Goal: Task Accomplishment & Management: Manage account settings

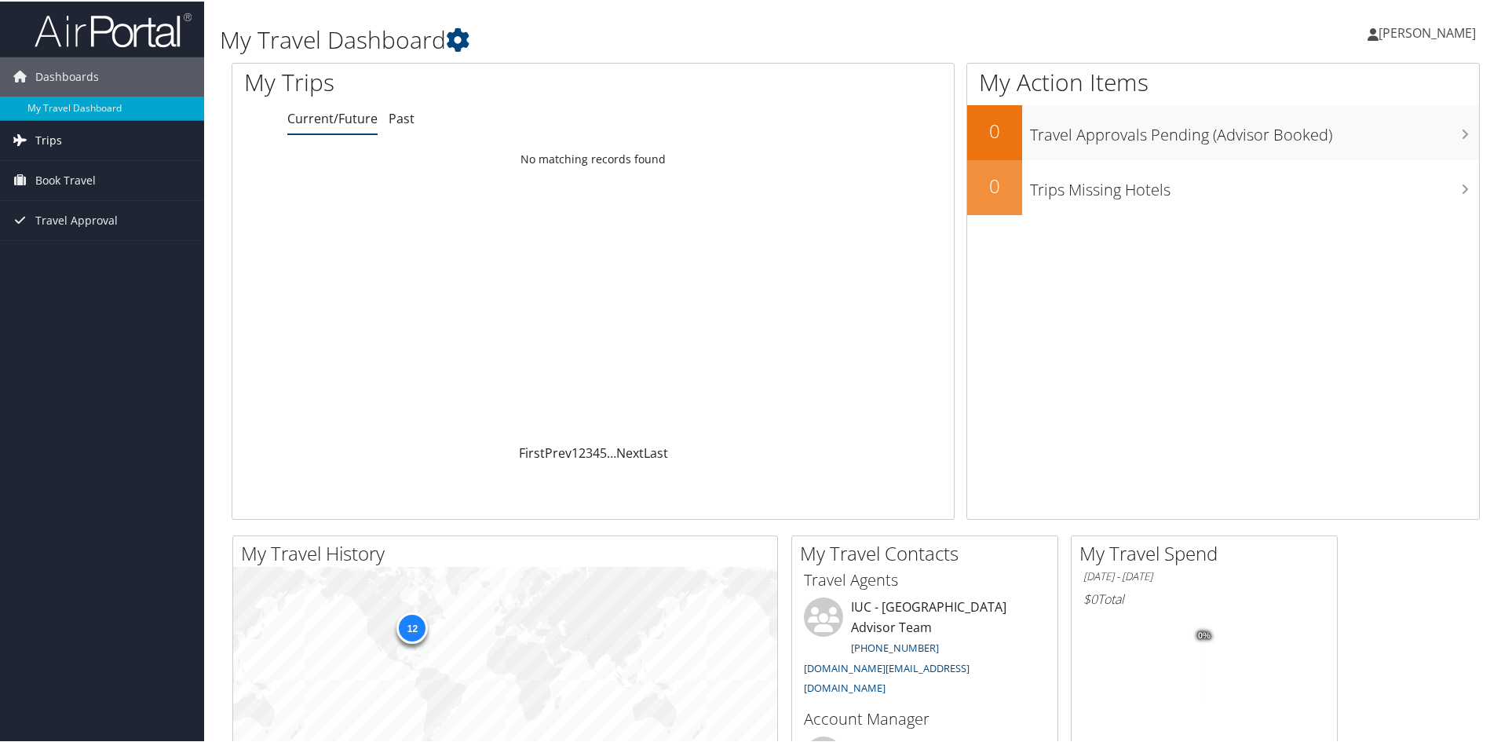
click at [64, 133] on link "Trips" at bounding box center [102, 138] width 204 height 39
click at [57, 242] on span "Book Travel" at bounding box center [65, 249] width 60 height 39
click at [344, 124] on link "Current/Future" at bounding box center [332, 116] width 90 height 17
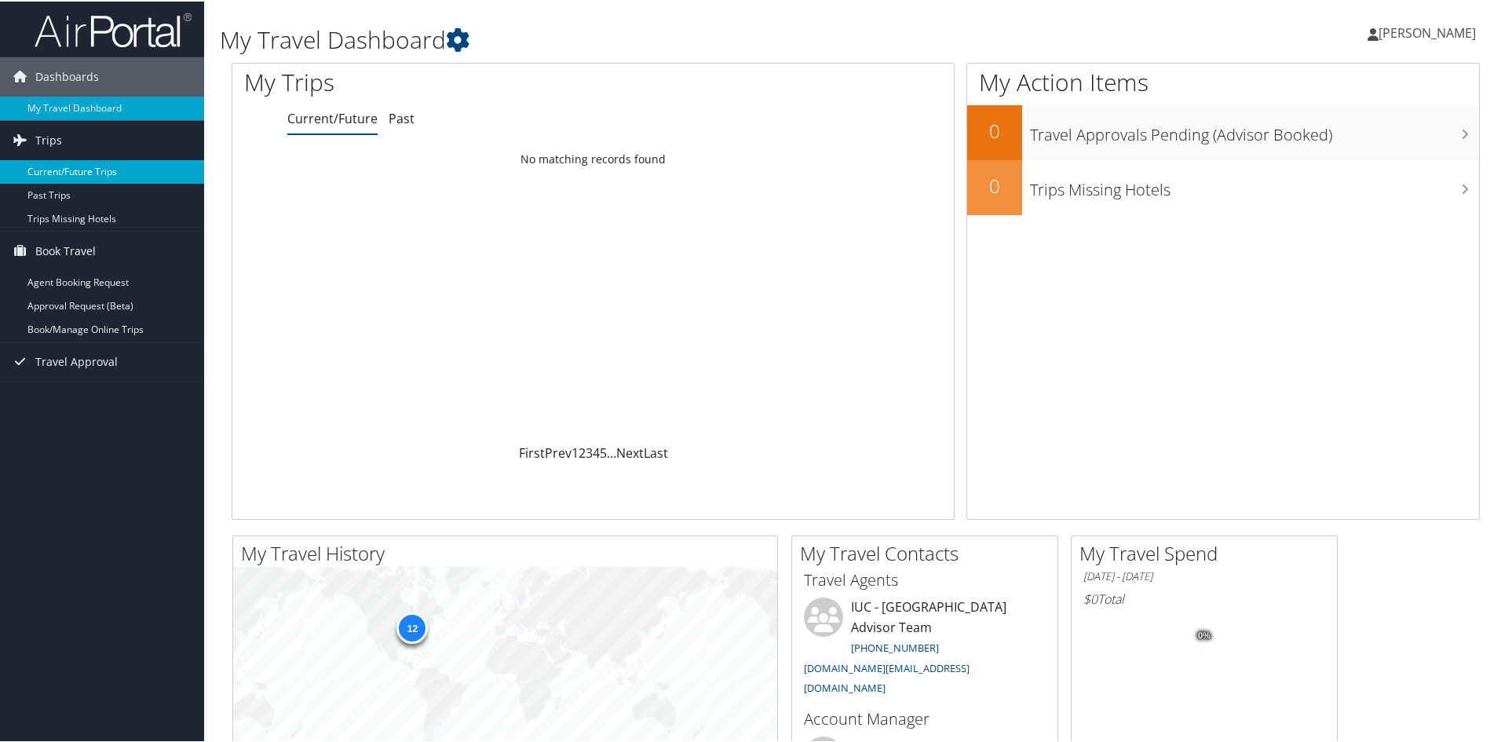
click at [105, 167] on link "Current/Future Trips" at bounding box center [102, 171] width 204 height 24
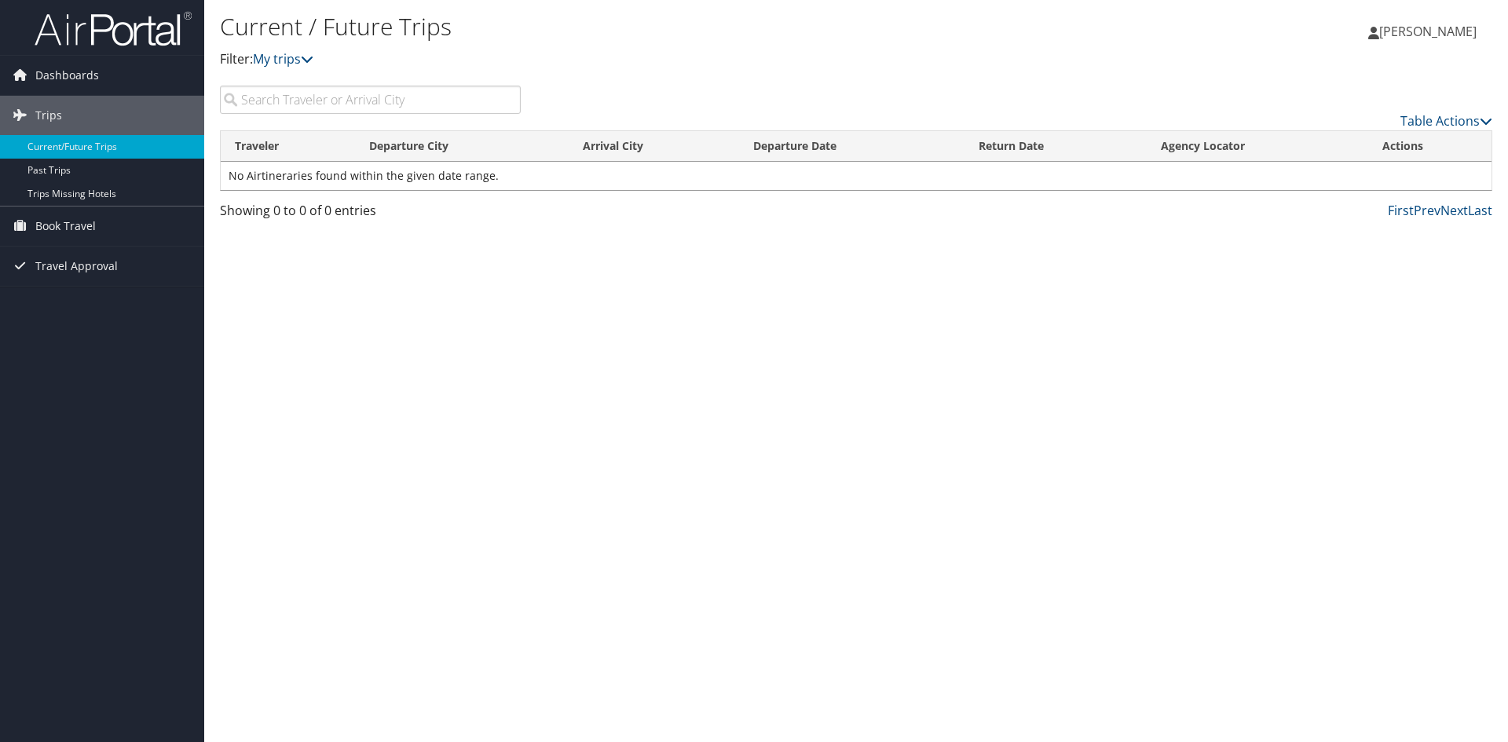
click at [391, 92] on input "search" at bounding box center [370, 100] width 301 height 28
type input "[STREET_ADDRESS][PERSON_NAME]"
click at [105, 226] on link "Book Travel" at bounding box center [102, 225] width 204 height 39
click at [91, 306] on link "Book/Manage Online Trips" at bounding box center [102, 305] width 204 height 24
